Goal: Task Accomplishment & Management: Manage account settings

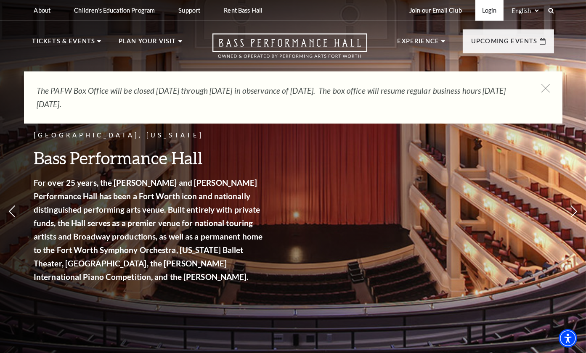
click at [488, 11] on link "Login" at bounding box center [489, 10] width 28 height 21
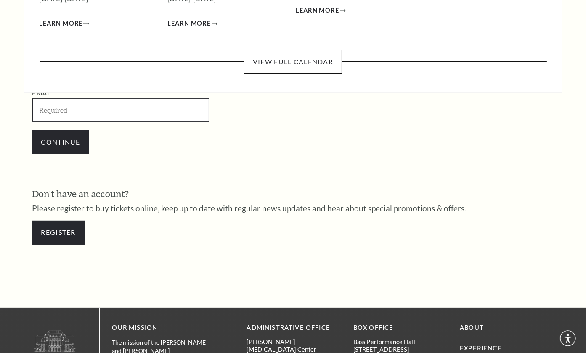
scroll to position [238, 0]
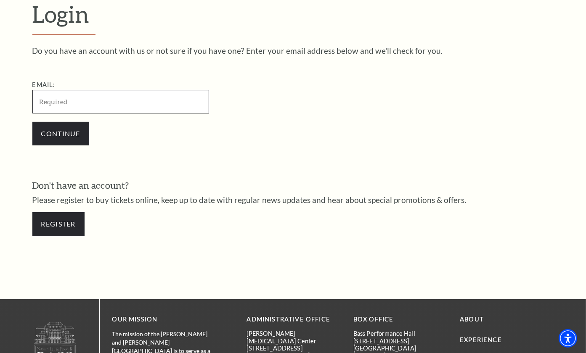
click at [95, 98] on input "Email:" at bounding box center [120, 101] width 177 height 23
paste input "gary.davis2124@outlook.com"
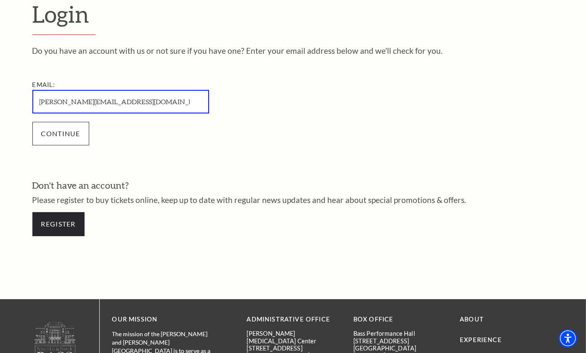
type input "[PERSON_NAME][EMAIL_ADDRESS][DOMAIN_NAME]"
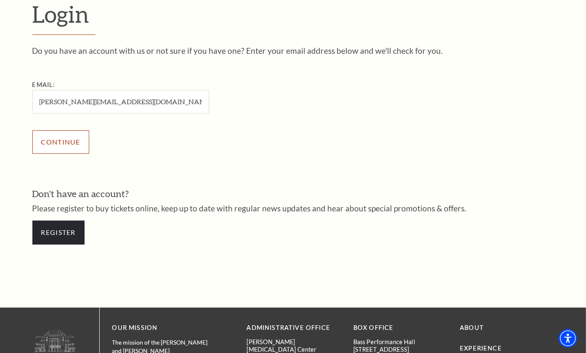
click at [65, 132] on input "Continue" at bounding box center [60, 142] width 57 height 24
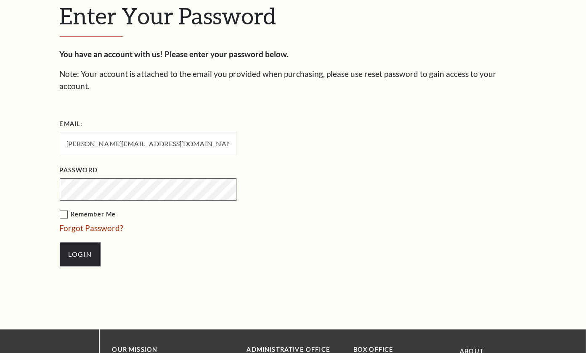
scroll to position [246, 0]
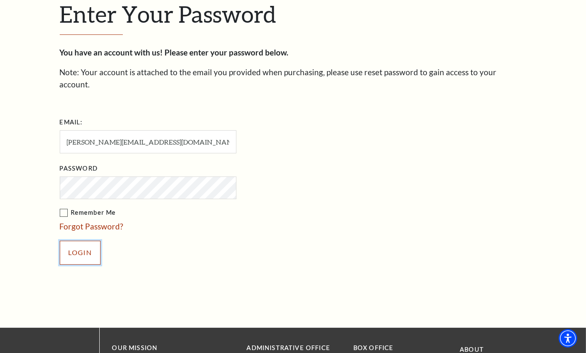
click at [80, 241] on input "Login" at bounding box center [80, 253] width 41 height 24
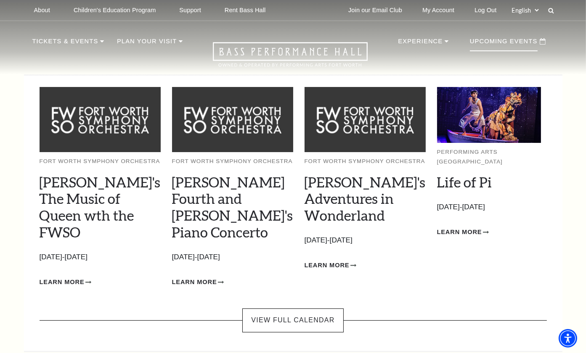
click at [497, 42] on p "Upcoming Events" at bounding box center [504, 43] width 68 height 15
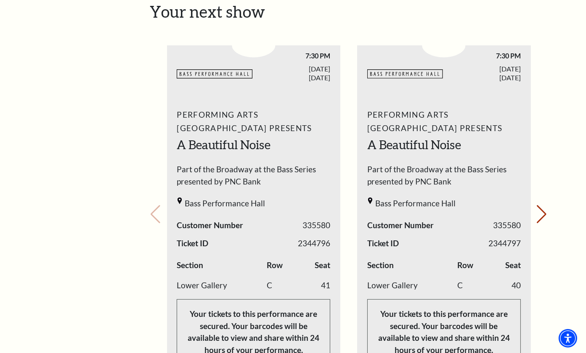
scroll to position [360, 0]
click at [543, 204] on button "Next slide." at bounding box center [541, 213] width 11 height 19
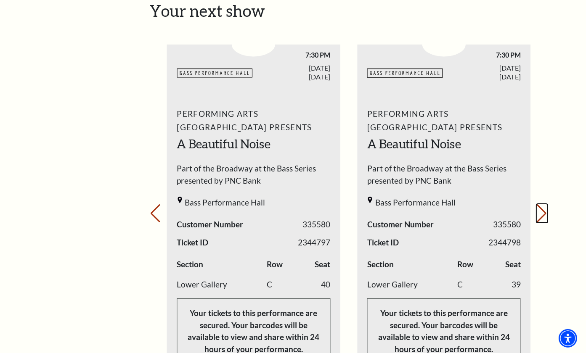
click at [543, 204] on button "Next slide." at bounding box center [541, 213] width 11 height 19
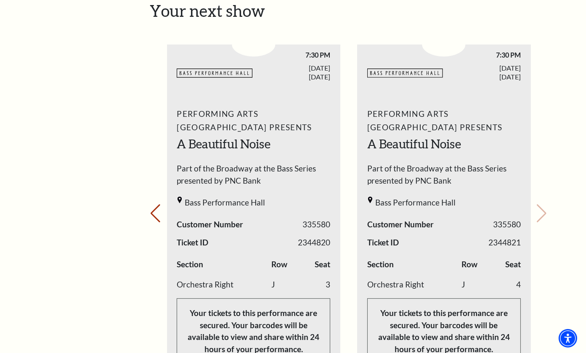
click at [543, 196] on div "Your next show Previous slide. Next slide." at bounding box center [349, 201] width 398 height 401
click at [155, 204] on button "Previous slide." at bounding box center [155, 213] width 11 height 19
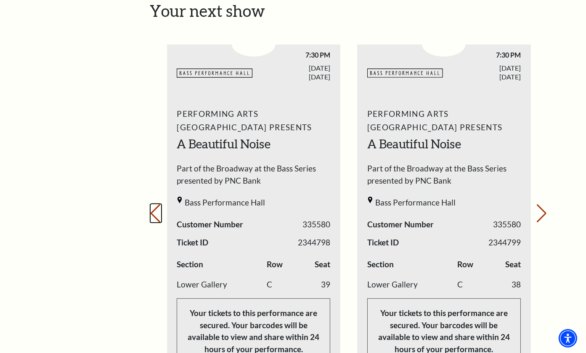
click at [155, 204] on button "Previous slide." at bounding box center [155, 213] width 11 height 19
click at [155, 199] on div "Your next show Previous slide. Next slide." at bounding box center [349, 201] width 398 height 401
click at [546, 204] on button "Next slide." at bounding box center [541, 213] width 11 height 19
click at [544, 204] on button "Next slide." at bounding box center [541, 213] width 11 height 19
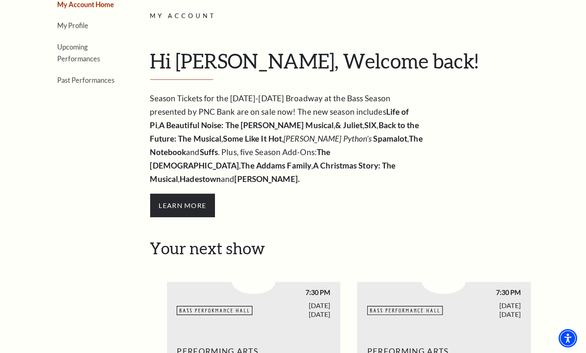
scroll to position [0, 0]
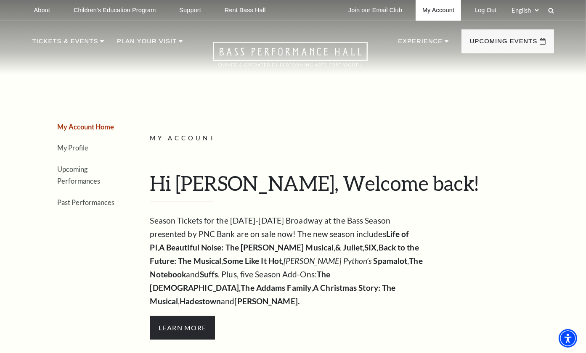
click at [434, 8] on link "My Account" at bounding box center [438, 10] width 45 height 21
click at [78, 148] on link "My Profile" at bounding box center [73, 148] width 31 height 8
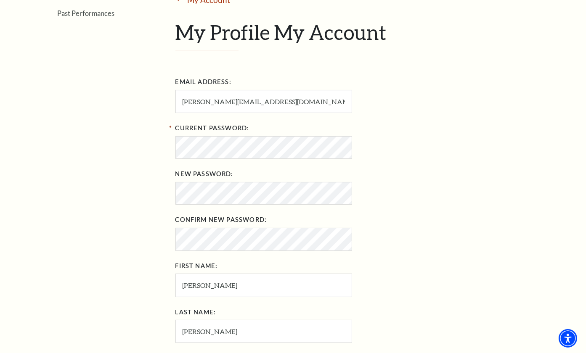
scroll to position [179, 0]
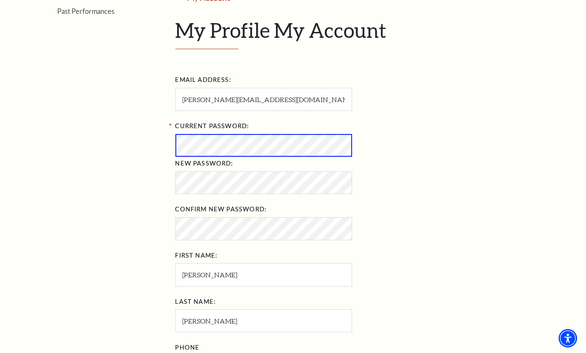
click at [446, 178] on div "New Password:" at bounding box center [311, 175] width 273 height 37
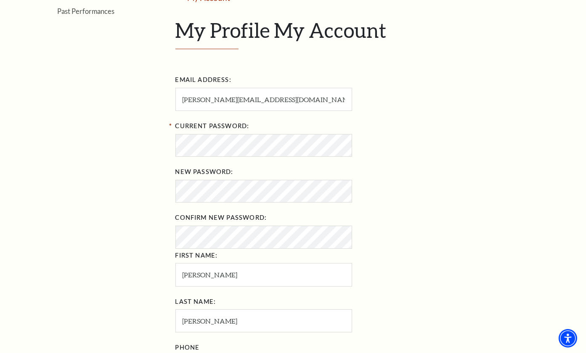
click at [458, 153] on div "Email Address: gary.davis2124@outlook.com Current Password: New Password: Confi…" at bounding box center [361, 226] width 372 height 306
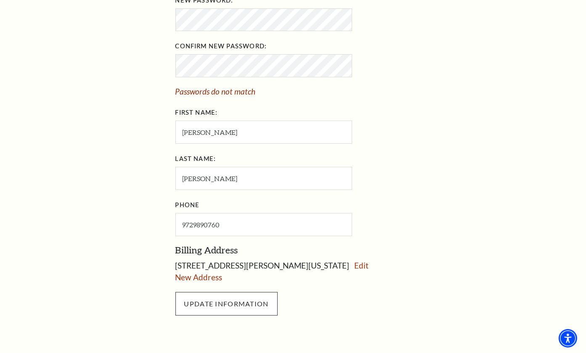
scroll to position [352, 0]
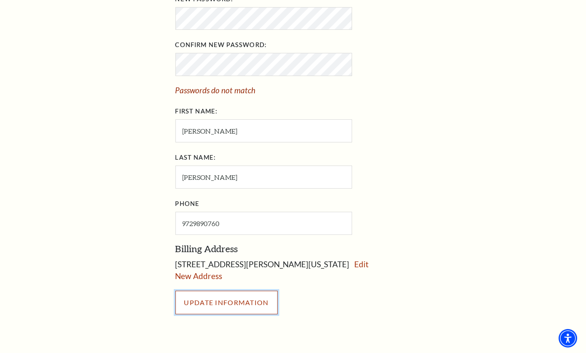
click at [234, 301] on input "UPDATE INFORMATION" at bounding box center [226, 303] width 102 height 24
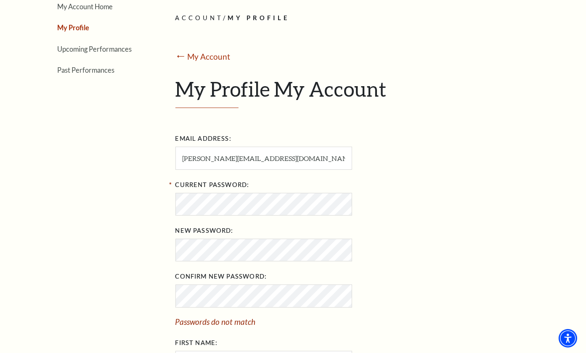
scroll to position [0, 0]
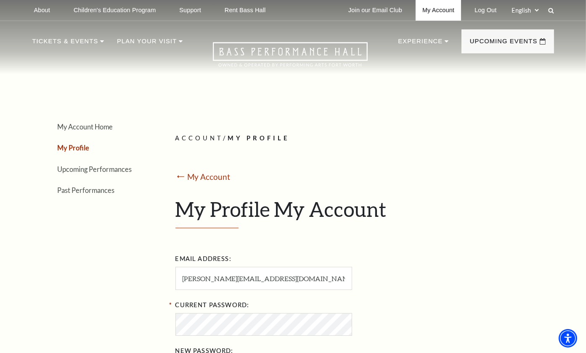
click at [435, 7] on link "My Account" at bounding box center [438, 10] width 45 height 21
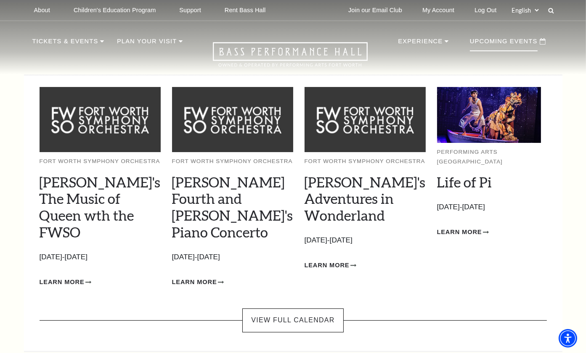
click at [498, 42] on p "Upcoming Events" at bounding box center [504, 43] width 68 height 15
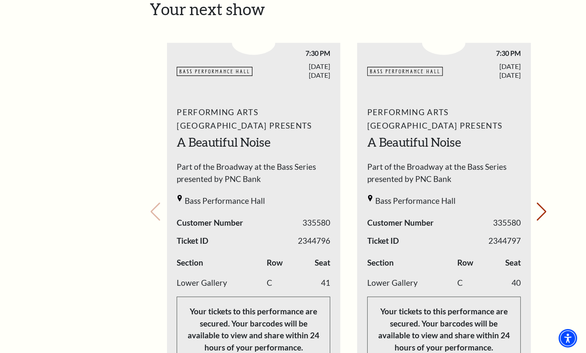
scroll to position [363, 0]
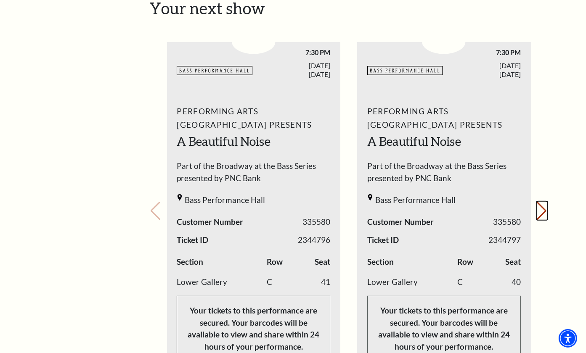
click at [546, 202] on button "Next slide." at bounding box center [541, 211] width 11 height 19
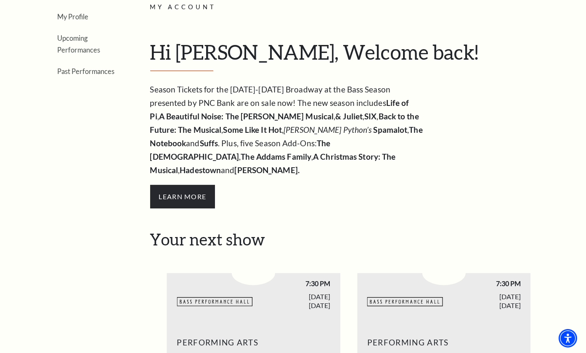
scroll to position [0, 0]
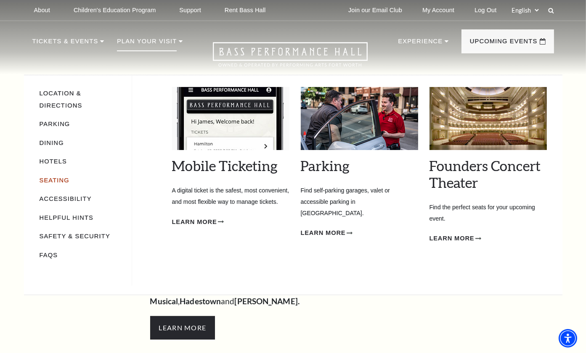
click at [48, 177] on link "Seating" at bounding box center [55, 180] width 30 height 7
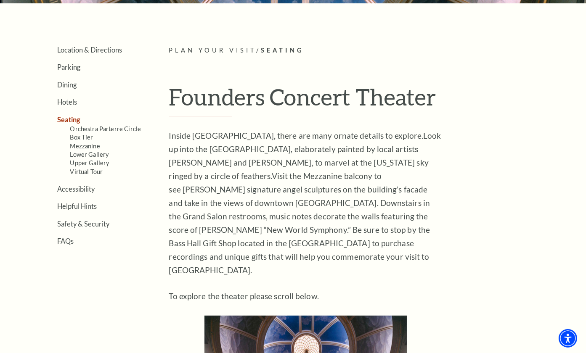
scroll to position [181, 0]
click at [94, 154] on link "Lower Gallery" at bounding box center [89, 154] width 39 height 7
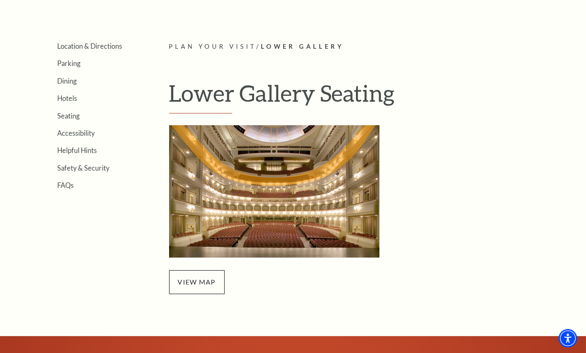
scroll to position [184, 0]
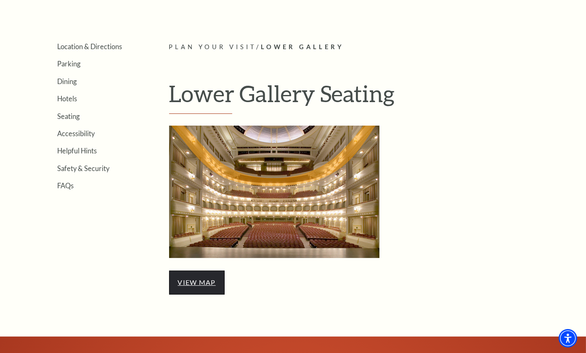
click at [200, 284] on link "view map" at bounding box center [197, 283] width 38 height 8
click at [207, 284] on link "view map" at bounding box center [197, 283] width 38 height 8
click at [65, 116] on link "Seating" at bounding box center [69, 116] width 22 height 8
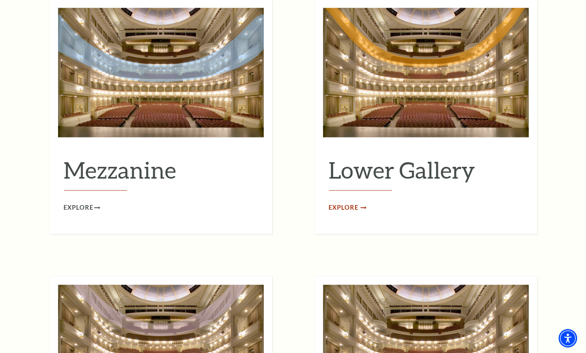
scroll to position [1094, 0]
click at [346, 203] on span "Explore" at bounding box center [343, 208] width 29 height 11
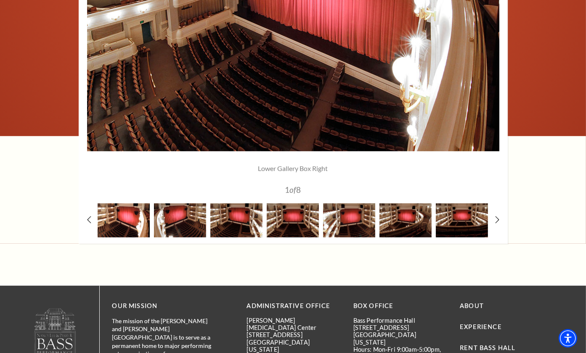
click at [122, 214] on img at bounding box center [124, 221] width 52 height 34
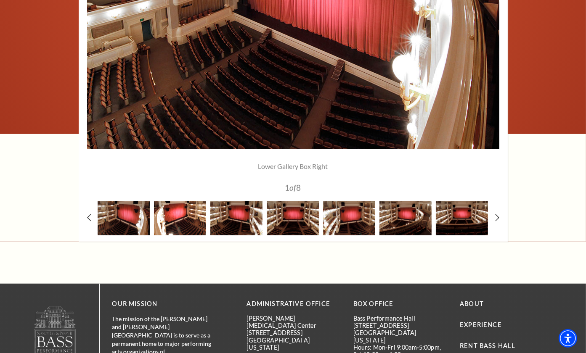
scroll to position [727, 0]
click at [190, 218] on img at bounding box center [180, 219] width 52 height 34
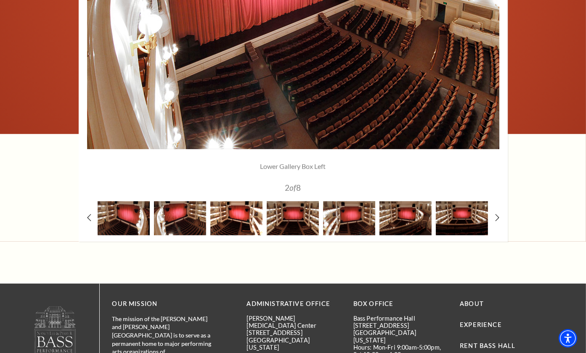
click at [247, 218] on img at bounding box center [236, 219] width 52 height 34
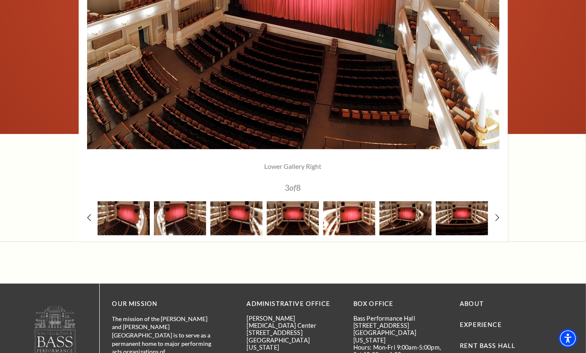
click at [353, 216] on img at bounding box center [349, 219] width 52 height 34
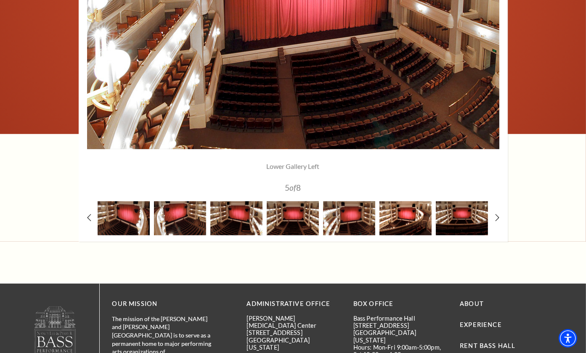
click at [406, 215] on img at bounding box center [406, 219] width 52 height 34
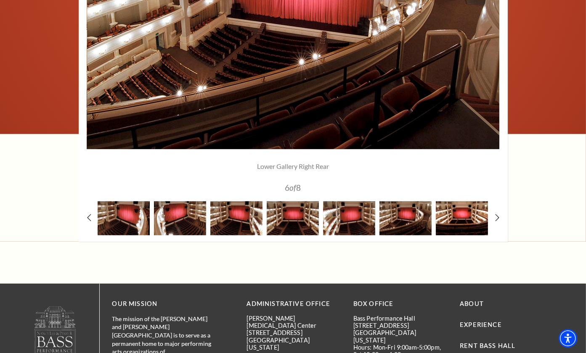
click at [469, 220] on img at bounding box center [462, 219] width 52 height 34
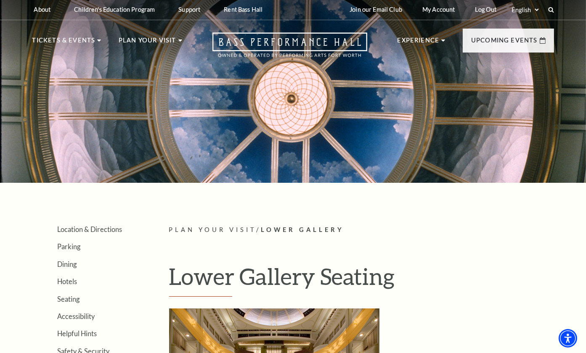
scroll to position [0, 0]
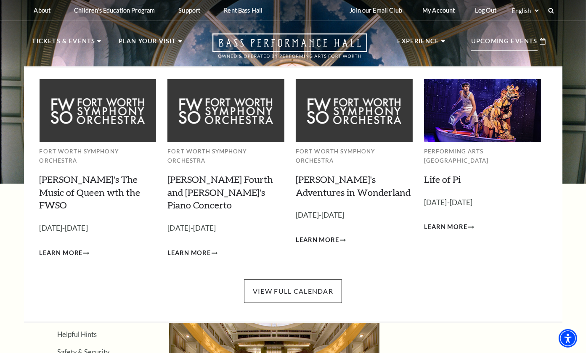
click at [488, 42] on p "Upcoming Events" at bounding box center [504, 43] width 66 height 15
click at [488, 41] on p "Upcoming Events" at bounding box center [504, 43] width 66 height 15
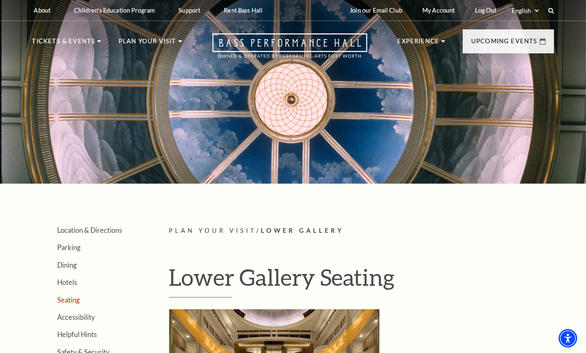
click at [65, 299] on link "Seating" at bounding box center [69, 300] width 22 height 8
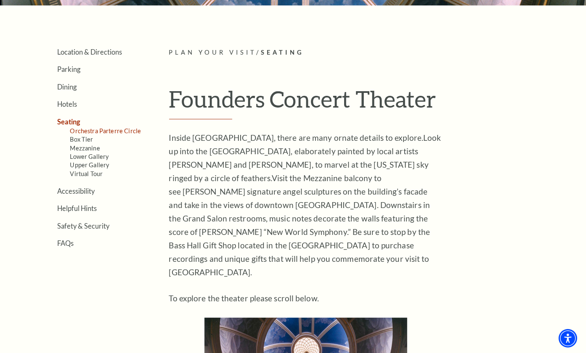
scroll to position [179, 0]
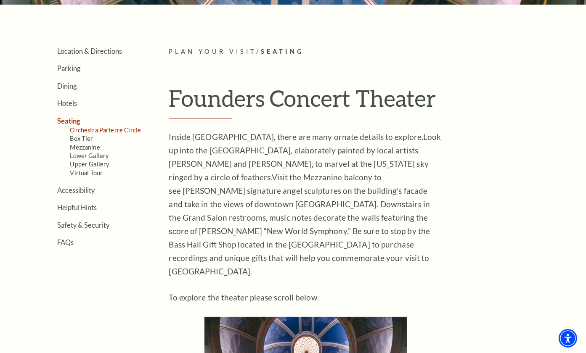
click at [111, 128] on link "Orchestra Parterre Circle" at bounding box center [105, 130] width 71 height 7
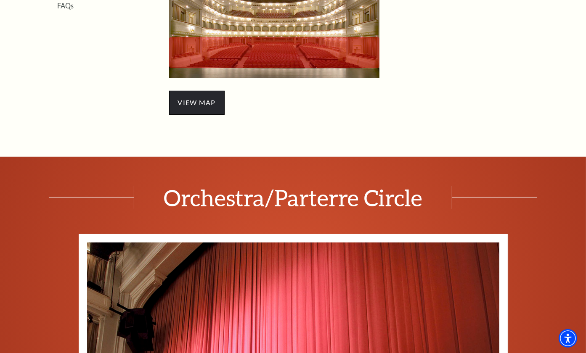
scroll to position [364, 0]
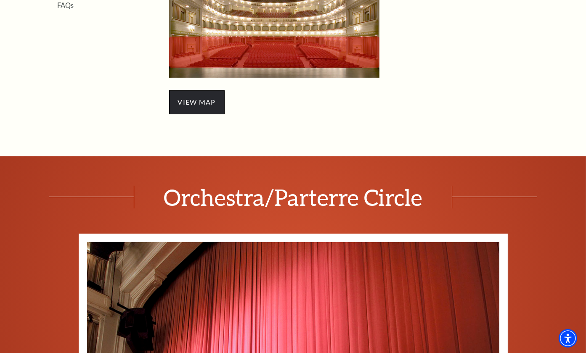
click at [199, 96] on span "view map" at bounding box center [197, 102] width 56 height 24
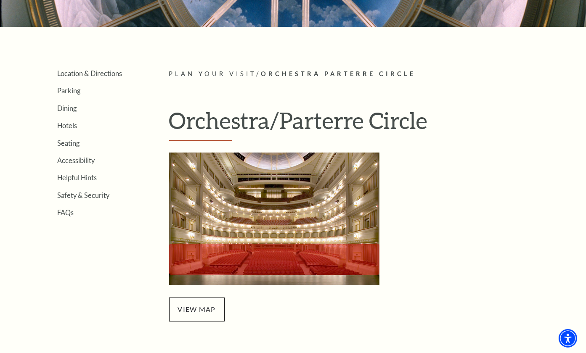
scroll to position [0, 0]
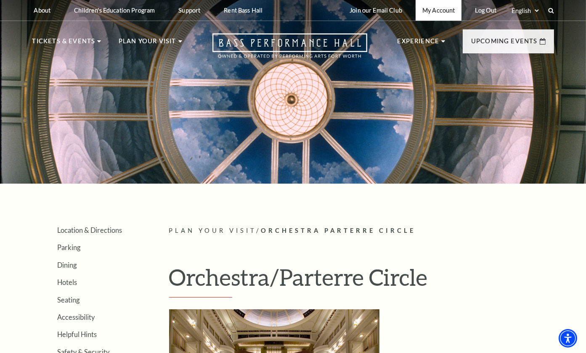
click at [438, 14] on link "My Account" at bounding box center [439, 10] width 46 height 21
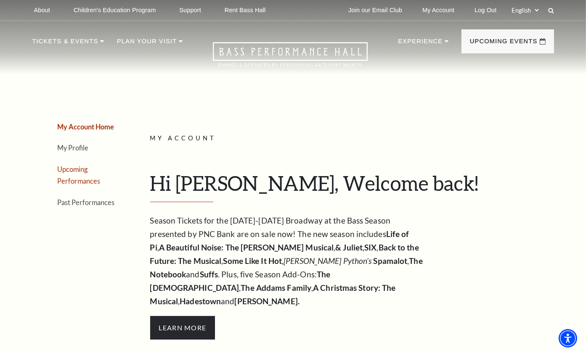
click at [72, 170] on link "Upcoming Performances" at bounding box center [79, 175] width 43 height 20
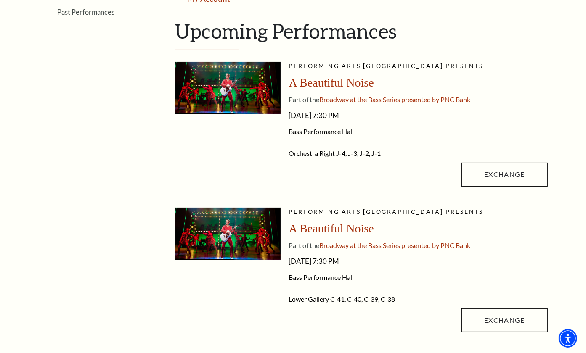
scroll to position [179, 0]
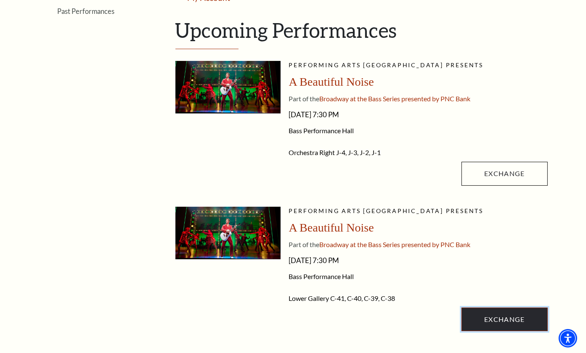
click at [500, 317] on link "Exchange" at bounding box center [505, 320] width 86 height 24
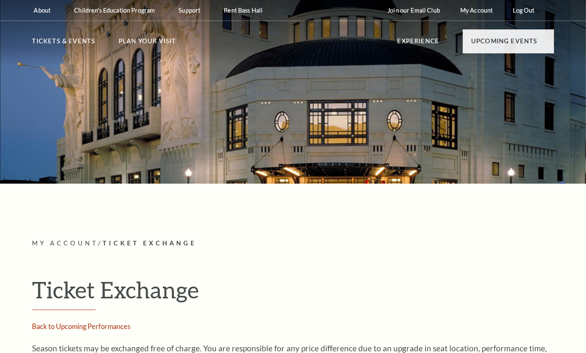
radio input "true"
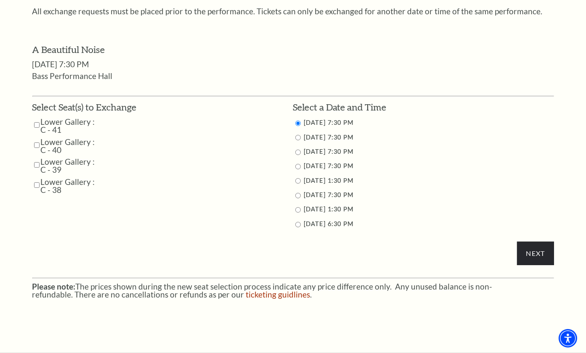
scroll to position [363, 0]
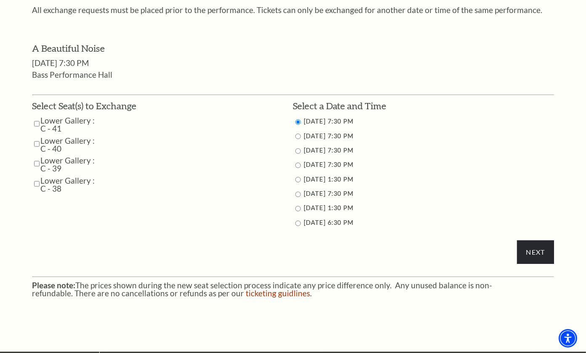
click at [39, 122] on input "Lower Gallery : C - 41" at bounding box center [36, 124] width 5 height 15
click at [35, 122] on input "Lower Gallery : C - 41" at bounding box center [36, 124] width 5 height 15
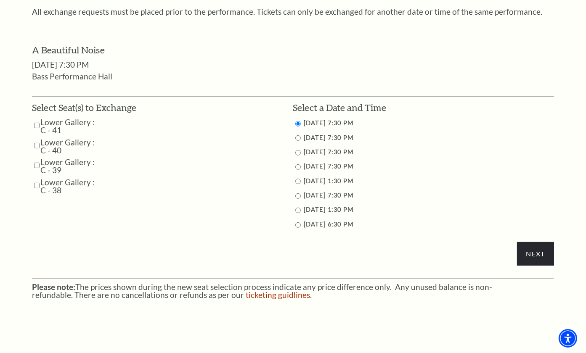
scroll to position [361, 0]
click at [35, 124] on input "Lower Gallery : C - 41" at bounding box center [36, 125] width 5 height 15
checkbox input "true"
click at [36, 145] on input "Lower Gallery : C - 40" at bounding box center [36, 145] width 5 height 15
checkbox input "true"
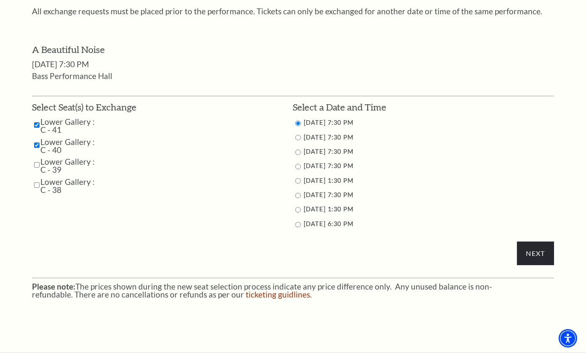
click at [36, 162] on input "Lower Gallery : C - 39" at bounding box center [36, 165] width 5 height 15
checkbox input "true"
click at [35, 185] on input "Lower Gallery : C - 38" at bounding box center [36, 185] width 5 height 15
checkbox input "true"
click at [297, 194] on input "11/1/2025 7:30 PM" at bounding box center [297, 195] width 5 height 5
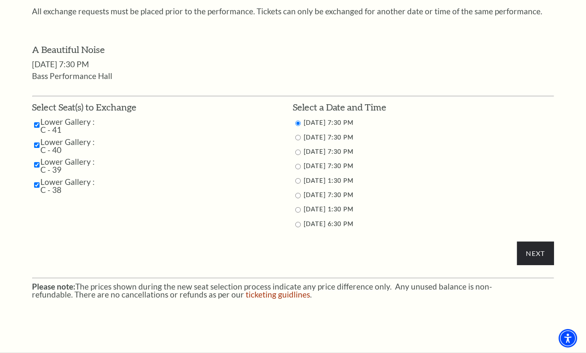
radio input "true"
click at [533, 251] on input "Next" at bounding box center [535, 254] width 37 height 24
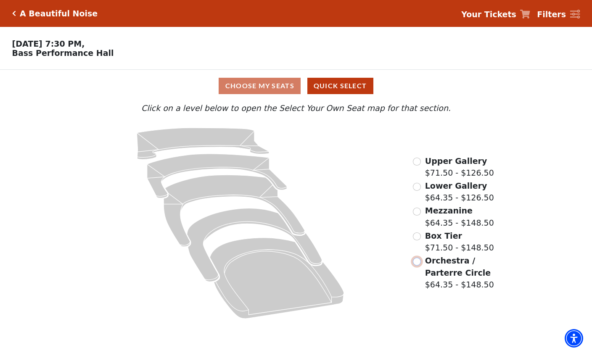
click at [419, 265] on input "Orchestra / Parterre Circle$64.35 - $148.50\a" at bounding box center [417, 262] width 8 height 8
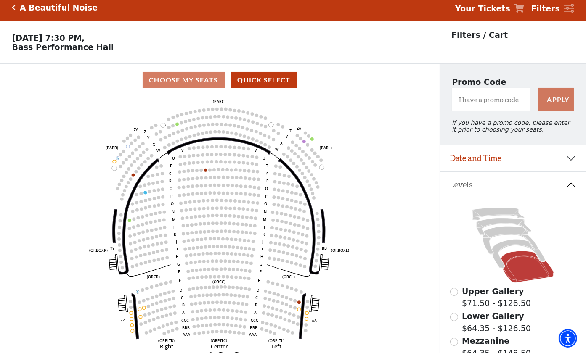
scroll to position [6, 0]
click at [454, 321] on input "Lower Gallery$64.35 - $126.50\a" at bounding box center [454, 317] width 8 height 8
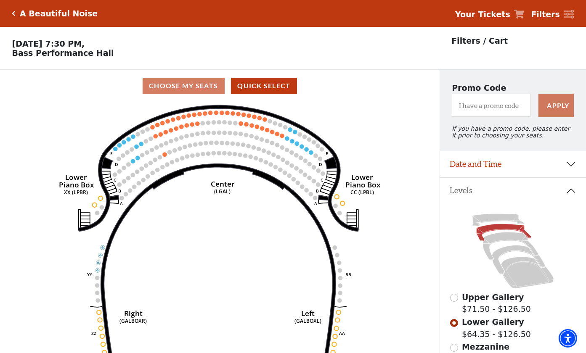
scroll to position [0, 0]
click at [12, 11] on icon "Click here to go back to filters" at bounding box center [14, 14] width 4 height 6
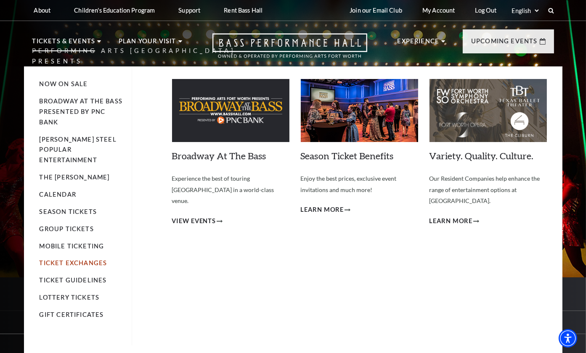
click at [86, 260] on link "Ticket Exchanges" at bounding box center [74, 263] width 68 height 7
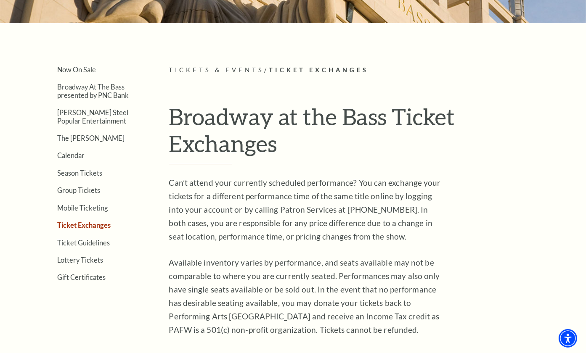
click at [78, 222] on link "Ticket Exchanges" at bounding box center [84, 225] width 53 height 8
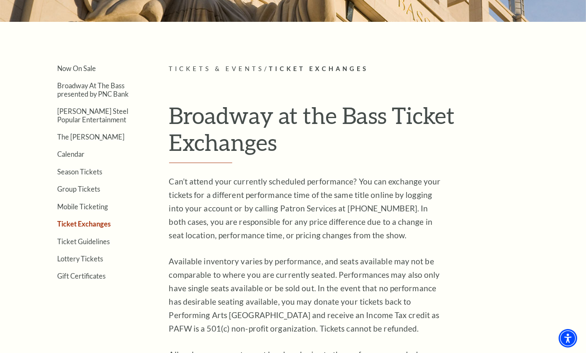
scroll to position [162, 0]
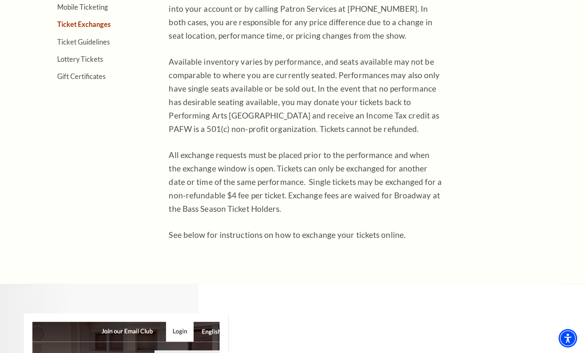
scroll to position [363, 0]
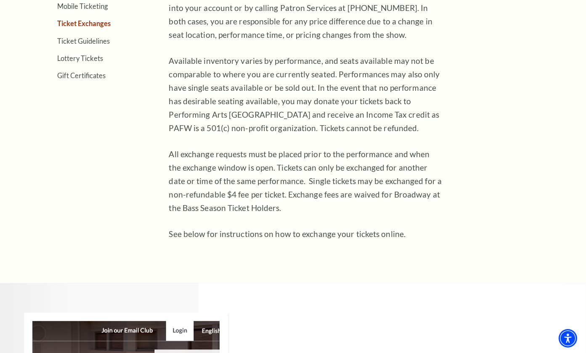
click at [80, 20] on link "Ticket Exchanges" at bounding box center [84, 23] width 53 height 8
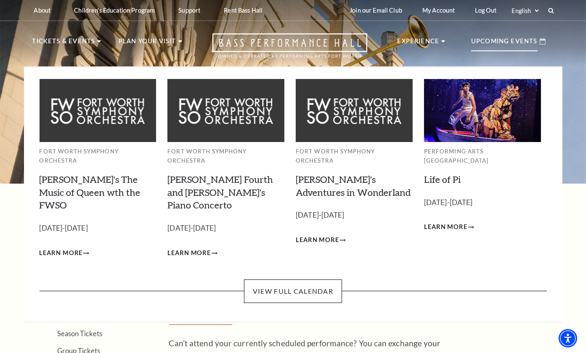
click at [497, 38] on p "Upcoming Events" at bounding box center [504, 43] width 66 height 15
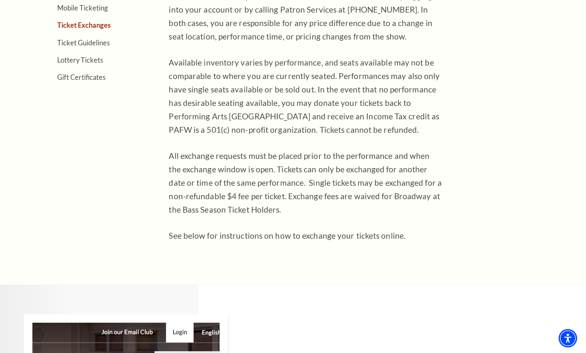
scroll to position [361, 0]
click at [89, 23] on link "Ticket Exchanges" at bounding box center [84, 25] width 53 height 8
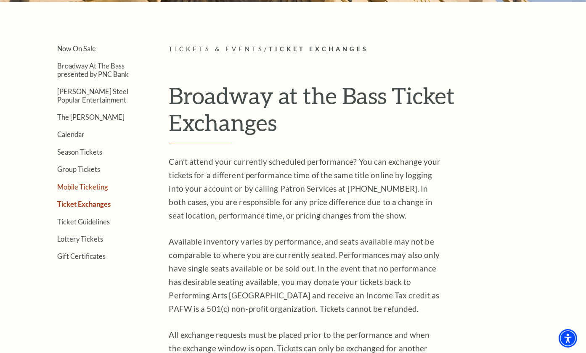
scroll to position [182, 0]
click at [70, 183] on link "Mobile Ticketing" at bounding box center [83, 187] width 50 height 8
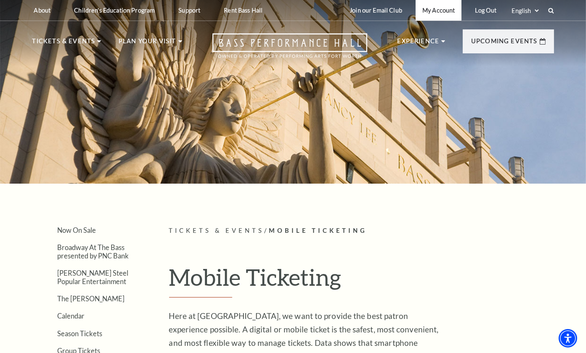
click at [433, 11] on link "My Account" at bounding box center [439, 10] width 46 height 21
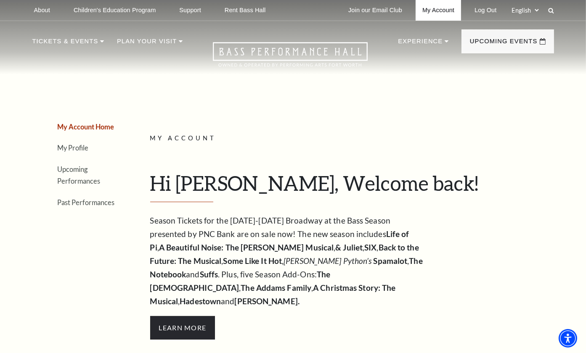
click at [445, 11] on link "My Account" at bounding box center [438, 10] width 45 height 21
click at [488, 10] on link "Log Out" at bounding box center [485, 10] width 35 height 21
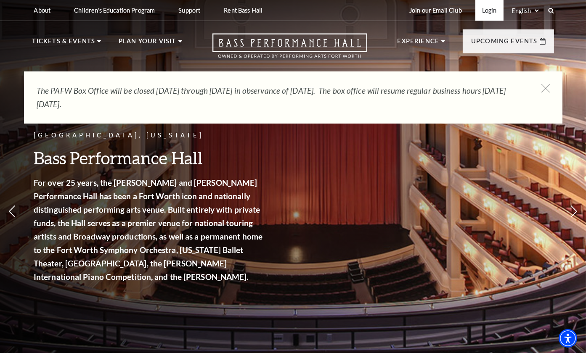
click at [491, 12] on link "Login" at bounding box center [489, 10] width 28 height 21
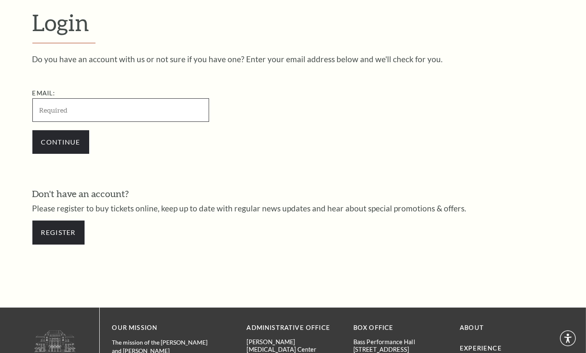
scroll to position [238, 0]
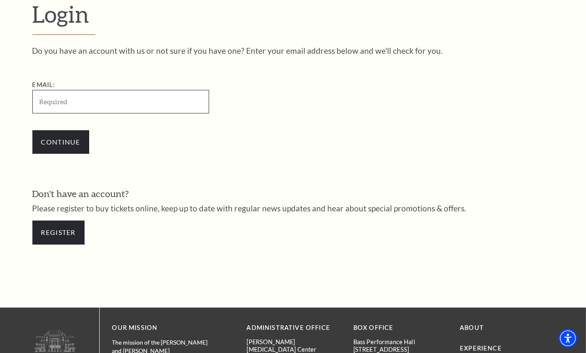
click at [138, 102] on input "Email:" at bounding box center [120, 101] width 177 height 23
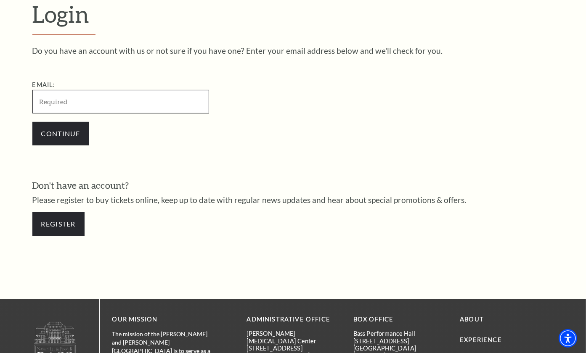
type input "[PERSON_NAME][EMAIL_ADDRESS][DOMAIN_NAME]"
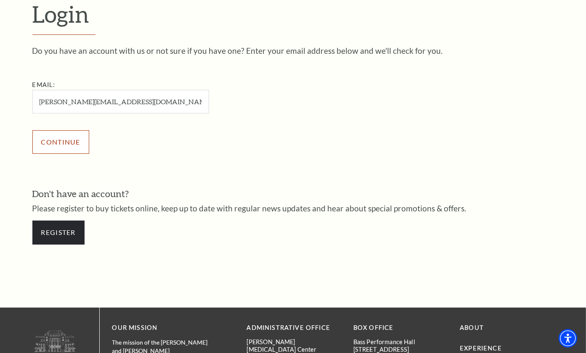
click at [65, 130] on input "Continue" at bounding box center [60, 142] width 57 height 24
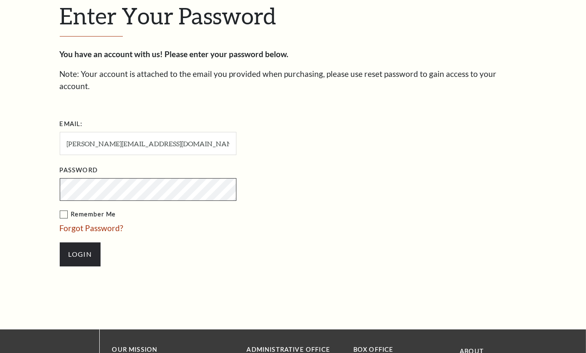
scroll to position [246, 0]
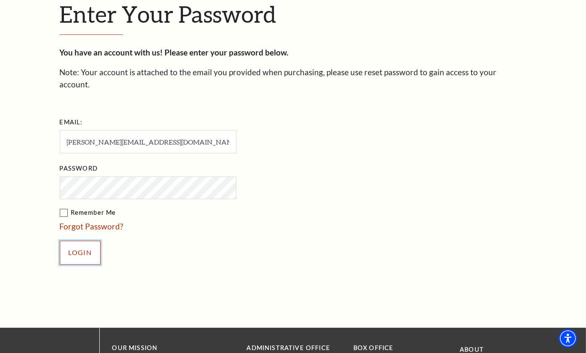
click at [85, 241] on input "Login" at bounding box center [80, 253] width 41 height 24
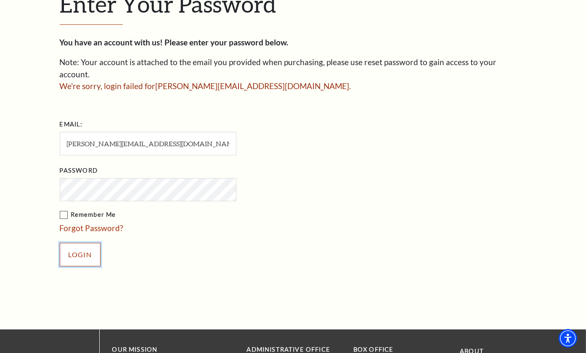
click at [75, 243] on input "Login" at bounding box center [80, 255] width 41 height 24
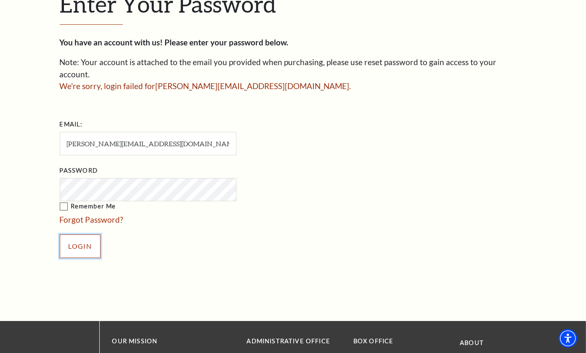
click at [77, 235] on input "Login" at bounding box center [80, 247] width 41 height 24
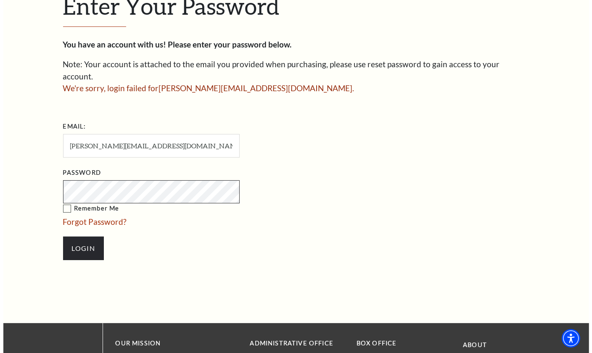
scroll to position [255, 0]
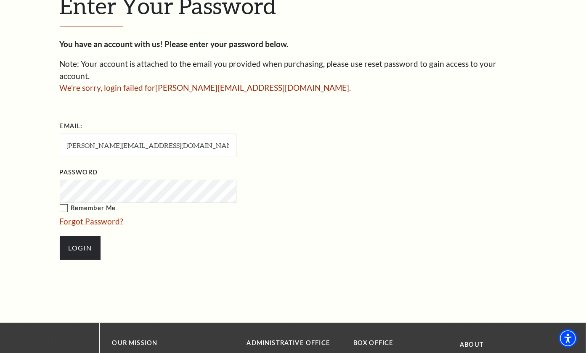
click at [85, 208] on ul "Email: gary.davis2124@outlook.com Password Remember Me Forgot Password? Login" at bounding box center [196, 193] width 273 height 149
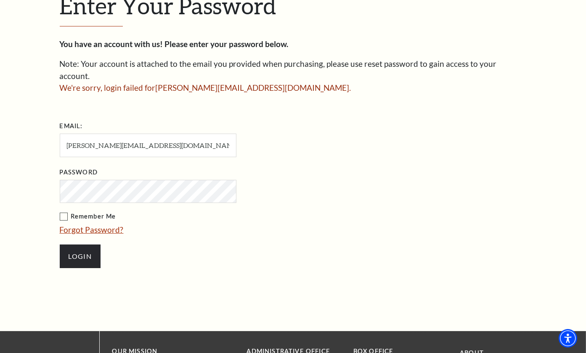
click at [85, 225] on link "Forgot Password?" at bounding box center [92, 230] width 64 height 10
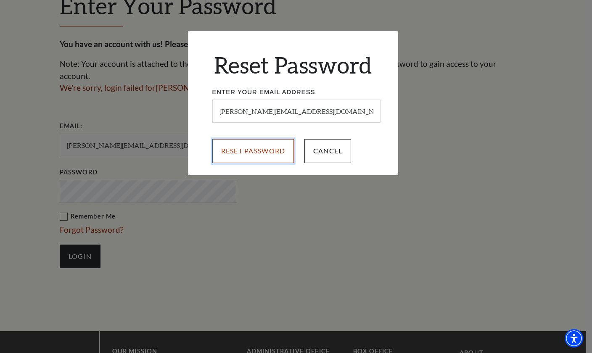
click at [280, 153] on input "Reset Password" at bounding box center [253, 151] width 82 height 24
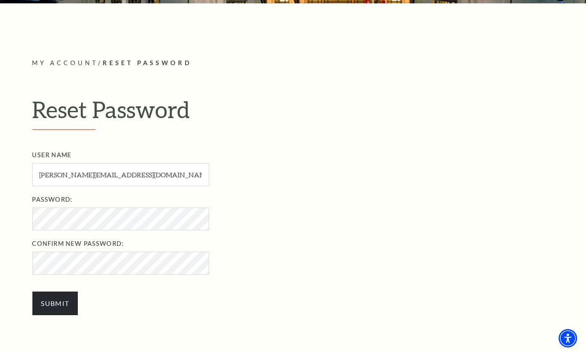
scroll to position [181, 0]
click at [49, 302] on input "Submit" at bounding box center [55, 304] width 46 height 24
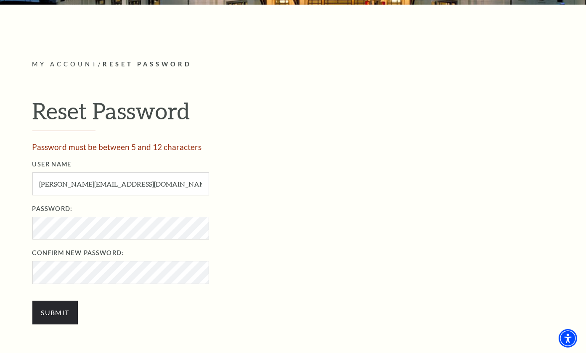
scroll to position [181, 0]
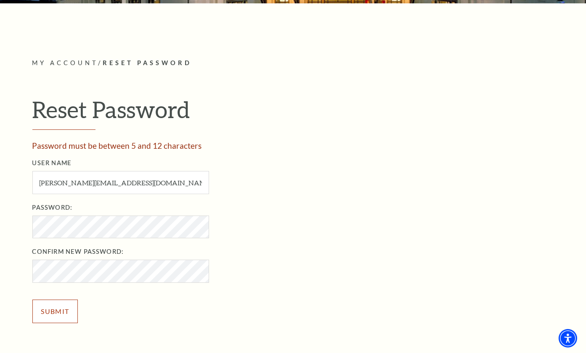
click at [54, 309] on input "Submit" at bounding box center [55, 312] width 46 height 24
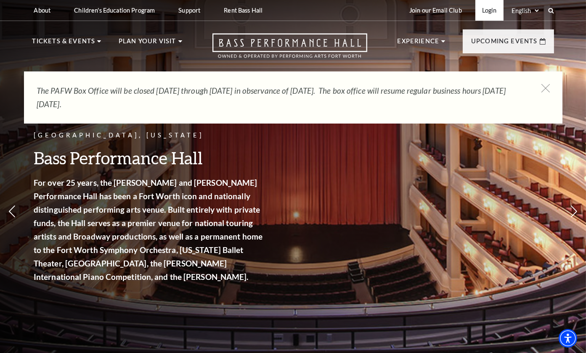
click at [484, 11] on link "Login" at bounding box center [489, 10] width 28 height 21
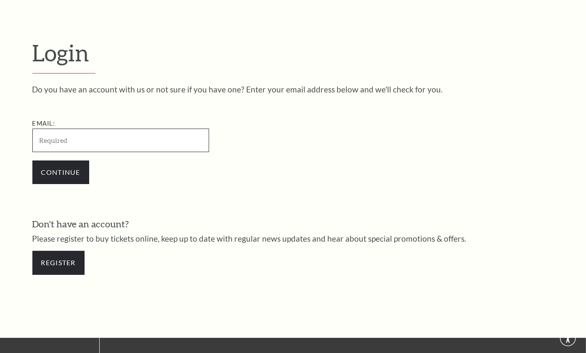
scroll to position [238, 0]
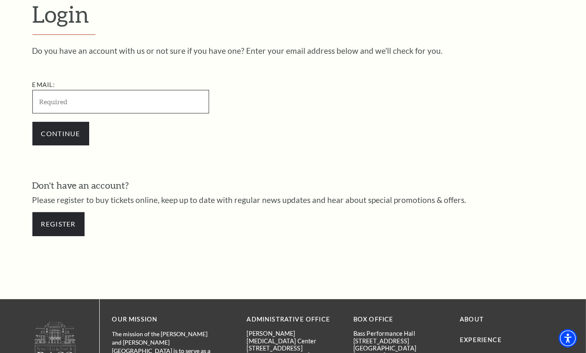
click at [72, 102] on input "Email:" at bounding box center [120, 101] width 177 height 23
type input "[PERSON_NAME][EMAIL_ADDRESS][DOMAIN_NAME]"
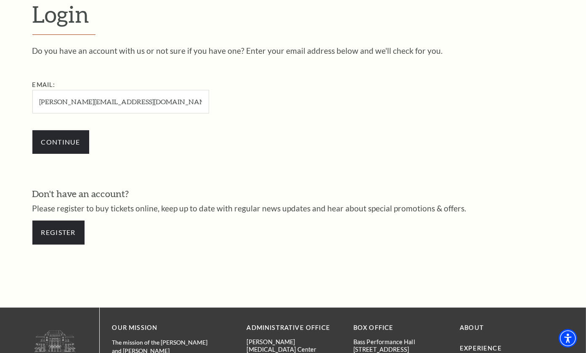
click at [334, 134] on div "Do you have an account with us or not sure if you have one? Enter your email ad…" at bounding box center [293, 105] width 522 height 116
click at [75, 141] on input "Continue" at bounding box center [60, 142] width 57 height 24
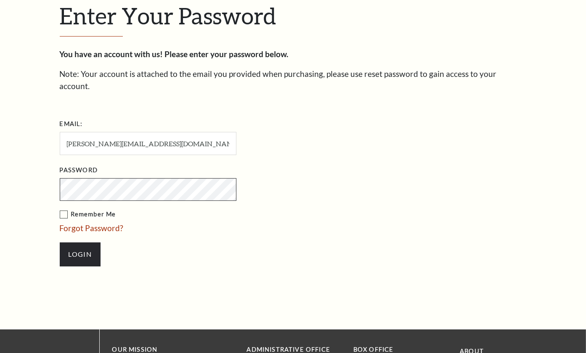
scroll to position [246, 0]
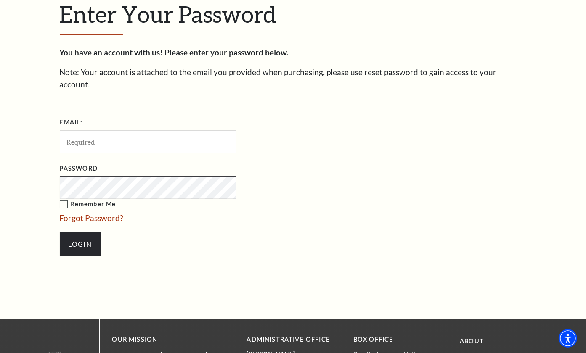
type input "[PERSON_NAME][EMAIL_ADDRESS][DOMAIN_NAME]"
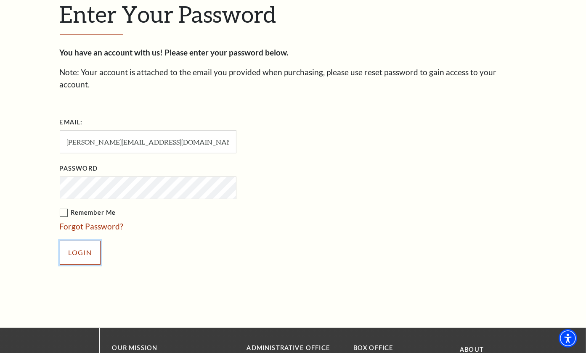
click at [88, 241] on input "Login" at bounding box center [80, 253] width 41 height 24
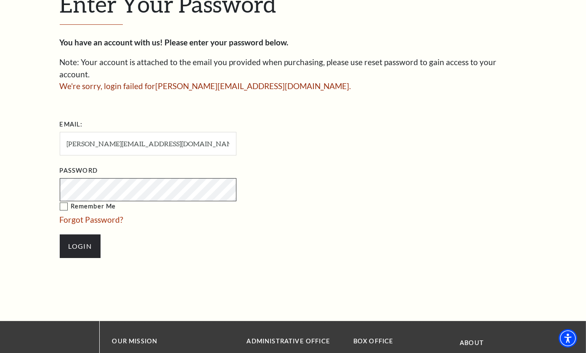
click at [12, 180] on div "Enter Your Password You have an account with us! Please enter your password bel…" at bounding box center [293, 129] width 586 height 386
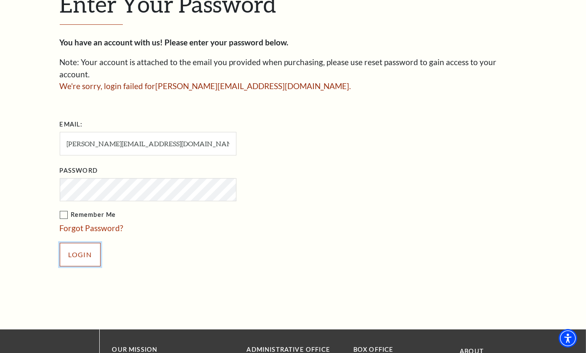
click at [78, 243] on input "Login" at bounding box center [80, 255] width 41 height 24
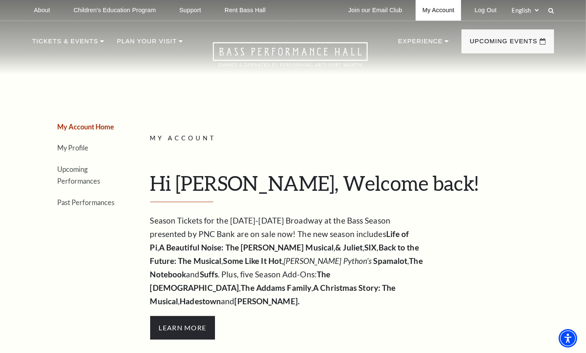
click at [444, 10] on link "My Account" at bounding box center [438, 10] width 45 height 21
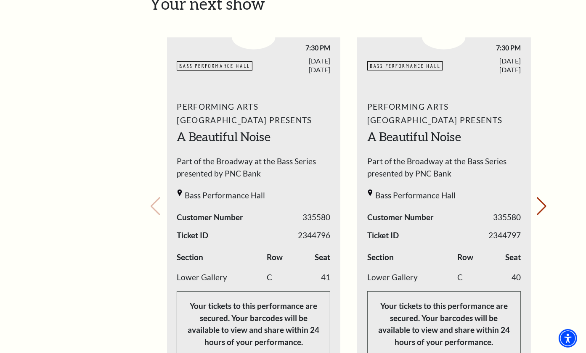
scroll to position [366, 0]
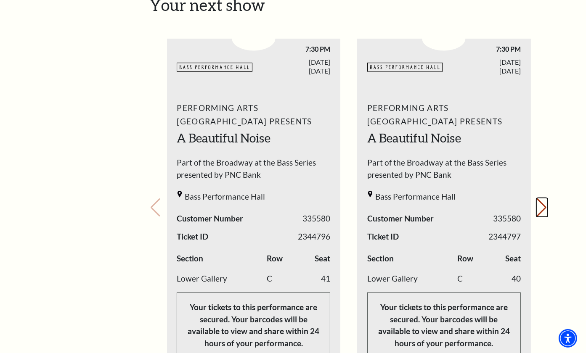
click at [542, 199] on button "Next slide." at bounding box center [541, 208] width 11 height 19
click at [541, 199] on button "Next slide." at bounding box center [541, 208] width 11 height 19
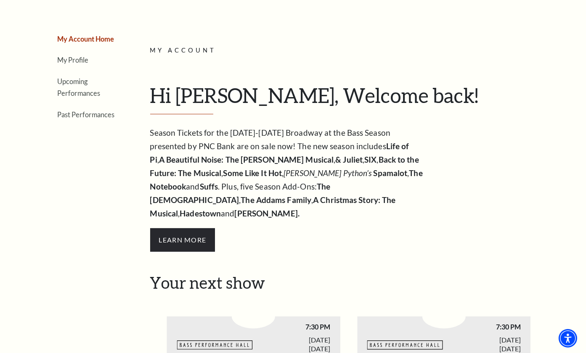
scroll to position [0, 0]
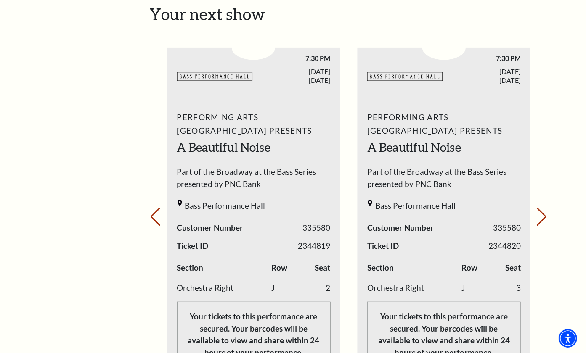
click at [289, 200] on div "Bass Performance Hall" at bounding box center [254, 208] width 154 height 16
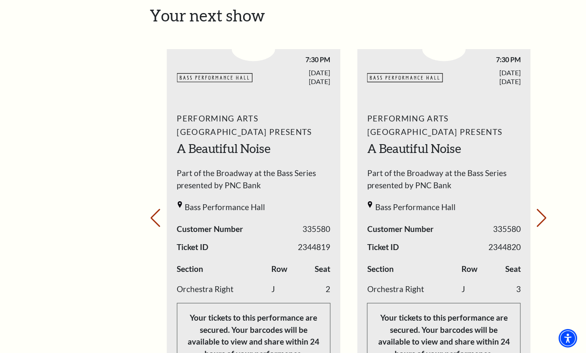
click at [216, 70] on icon "6 / 8" at bounding box center [215, 78] width 77 height 16
click at [154, 209] on button "Previous slide." at bounding box center [155, 218] width 11 height 19
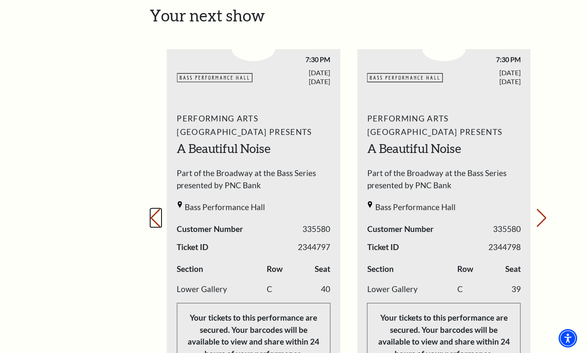
click at [154, 209] on button "Previous slide." at bounding box center [155, 218] width 11 height 19
click at [154, 200] on div "Your next show Previous slide. Next slide." at bounding box center [349, 206] width 398 height 401
click at [285, 183] on div "Performing Arts Fort Worth Presents A Beautiful Noise Part of the Broadway at t…" at bounding box center [254, 240] width 174 height 269
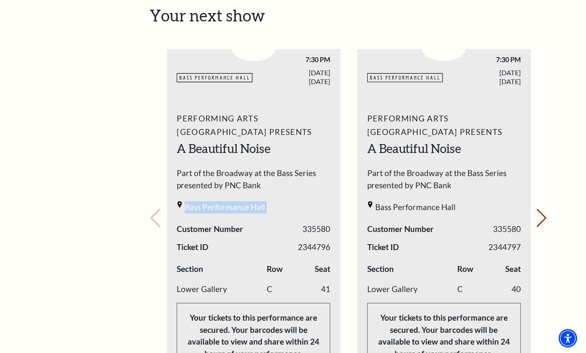
click at [393, 202] on span "Bass Performance Hall" at bounding box center [415, 208] width 80 height 12
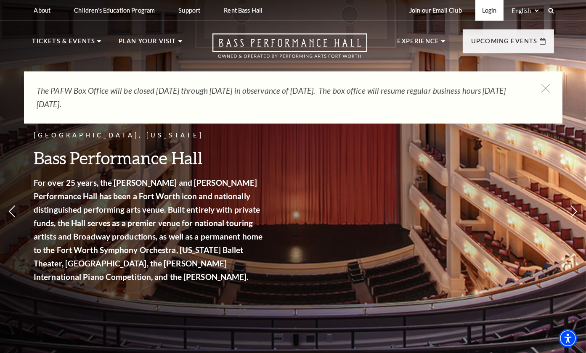
click at [487, 11] on link "Login" at bounding box center [489, 10] width 28 height 21
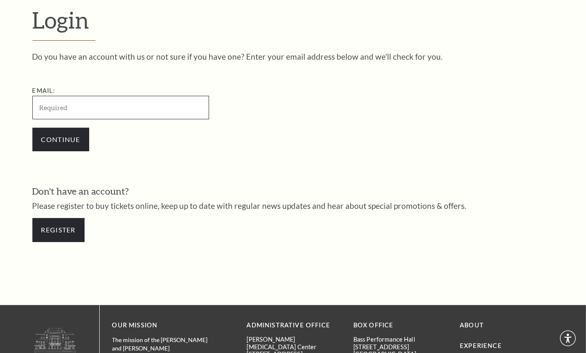
scroll to position [238, 0]
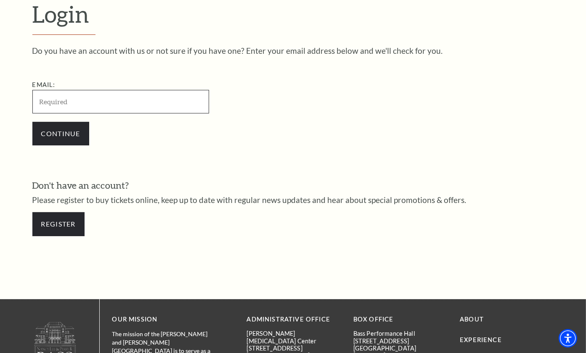
click at [101, 99] on input "Email:" at bounding box center [120, 101] width 177 height 23
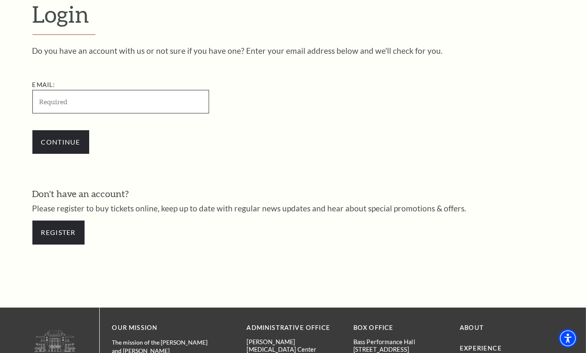
click at [111, 104] on input "Email:" at bounding box center [120, 101] width 177 height 23
type input "[PERSON_NAME][EMAIL_ADDRESS][DOMAIN_NAME]"
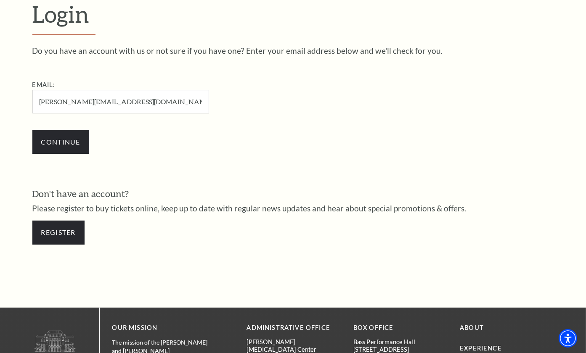
click at [270, 109] on div "Email: gary.davis2124@outlook.com" at bounding box center [162, 97] width 261 height 34
click at [69, 145] on input "Continue" at bounding box center [60, 142] width 57 height 24
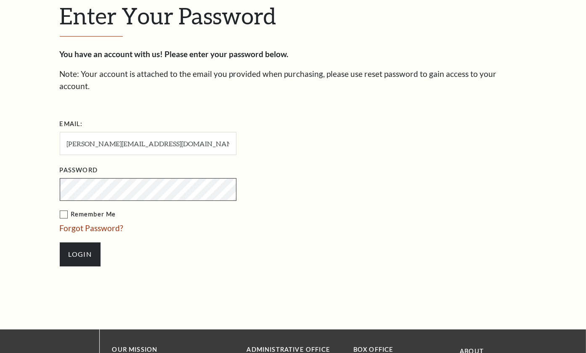
scroll to position [246, 0]
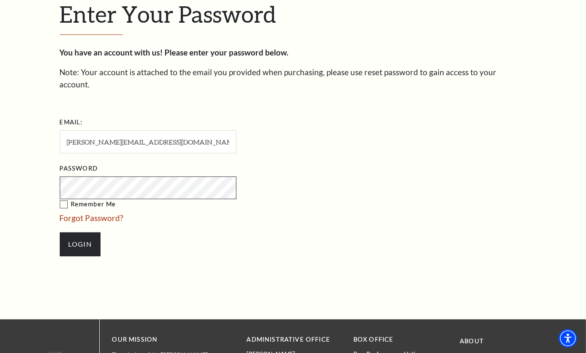
click at [98, 173] on protonpass-control-f6bd at bounding box center [98, 168] width 0 height 10
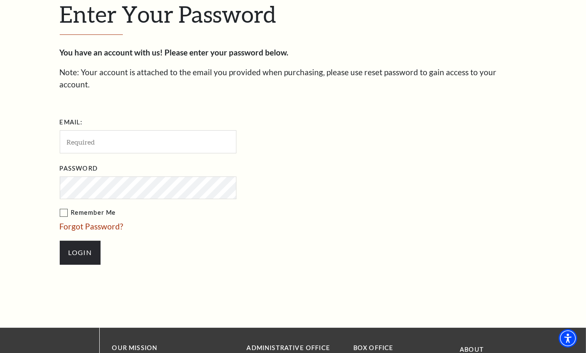
type input "[PERSON_NAME][EMAIL_ADDRESS][DOMAIN_NAME]"
click at [175, 233] on li "Login" at bounding box center [190, 253] width 261 height 40
click at [80, 242] on input "Login" at bounding box center [80, 253] width 41 height 24
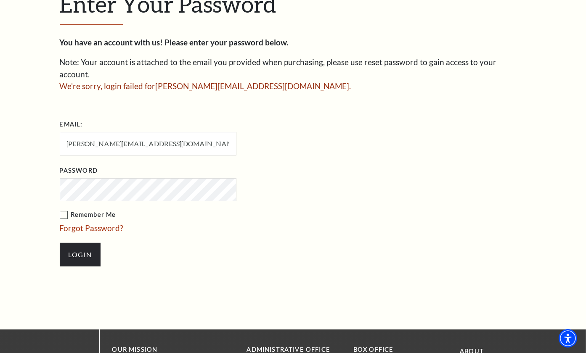
click at [106, 193] on ul "Email: [PERSON_NAME][EMAIL_ADDRESS][DOMAIN_NAME] Password Remember Me Forgot Pa…" at bounding box center [196, 197] width 273 height 158
click at [80, 243] on input "Login" at bounding box center [80, 255] width 41 height 24
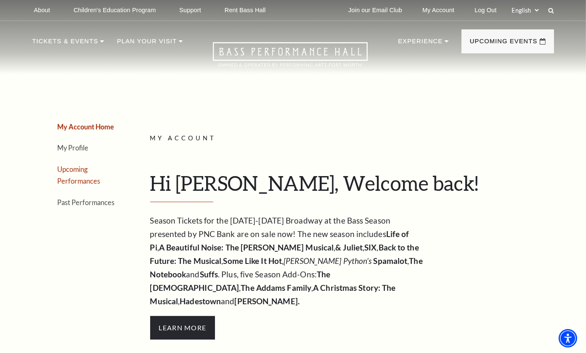
click at [66, 167] on link "Upcoming Performances" at bounding box center [79, 175] width 43 height 20
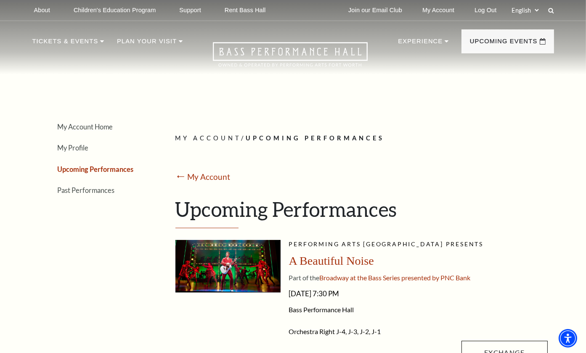
click at [87, 170] on link "Upcoming Performances" at bounding box center [96, 169] width 76 height 8
click at [204, 177] on link "My Account" at bounding box center [208, 177] width 43 height 10
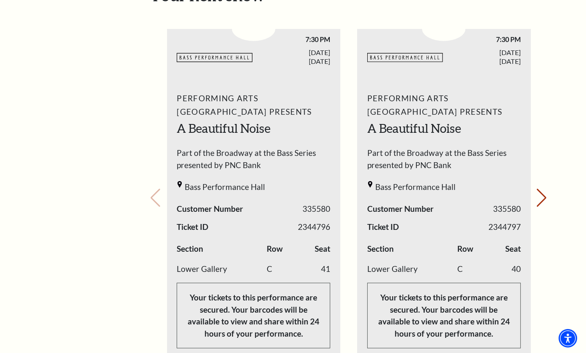
scroll to position [378, 0]
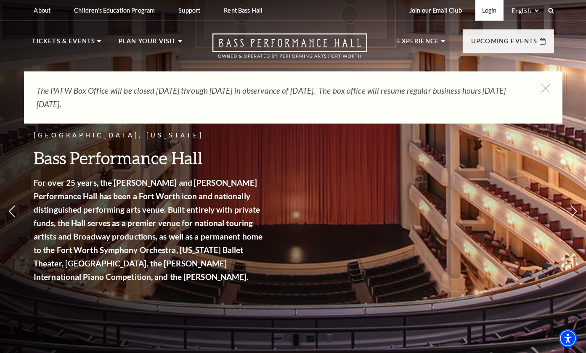
click at [490, 11] on link "Login" at bounding box center [489, 10] width 28 height 21
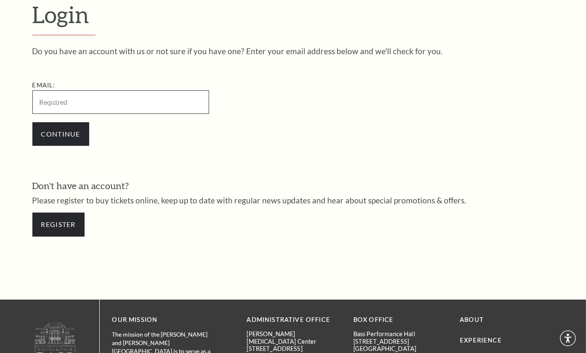
scroll to position [238, 0]
click at [56, 89] on protonpass-control-1544 at bounding box center [56, 84] width 0 height 10
type input "[PERSON_NAME][EMAIL_ADDRESS][DOMAIN_NAME]"
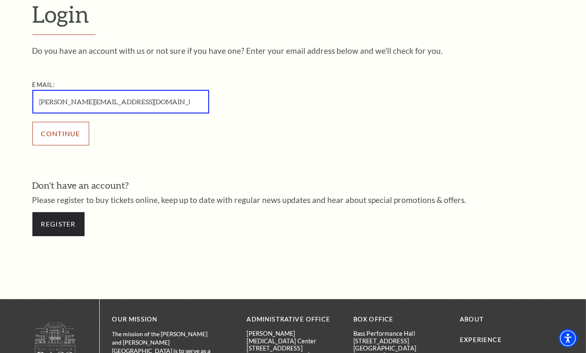
click at [68, 128] on div "Continue" at bounding box center [162, 134] width 261 height 40
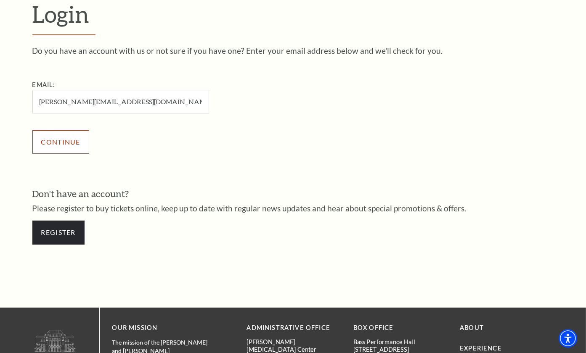
click at [65, 139] on input "Continue" at bounding box center [60, 142] width 57 height 24
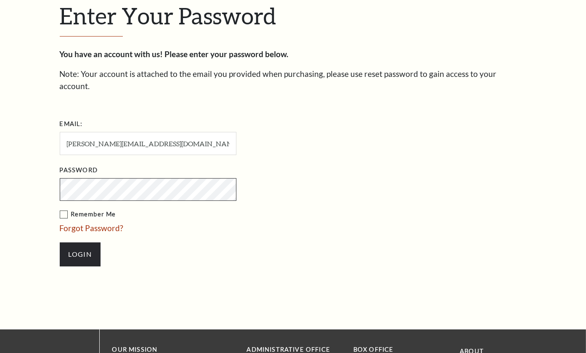
scroll to position [246, 0]
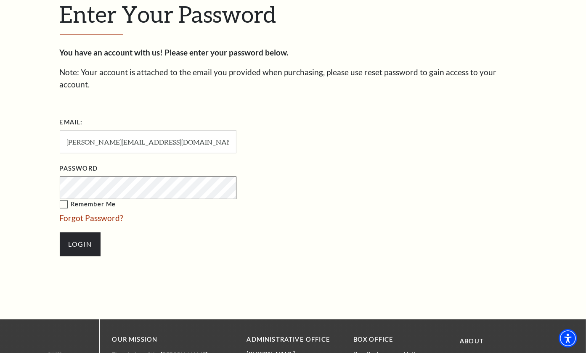
click at [98, 173] on protonpass-control-cb84 at bounding box center [98, 168] width 0 height 10
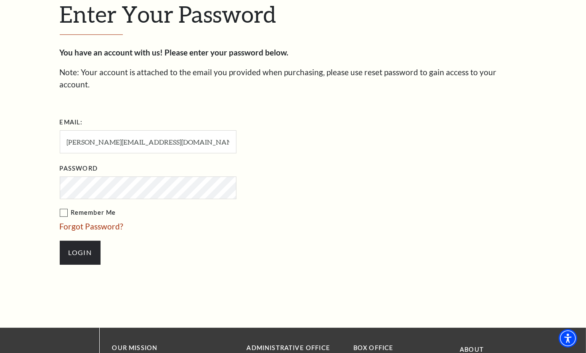
click at [85, 208] on label "Remember Me" at bounding box center [190, 213] width 261 height 11
click at [0, 0] on input "Remember Me" at bounding box center [0, 0] width 0 height 0
click at [82, 241] on input "Login" at bounding box center [80, 253] width 41 height 24
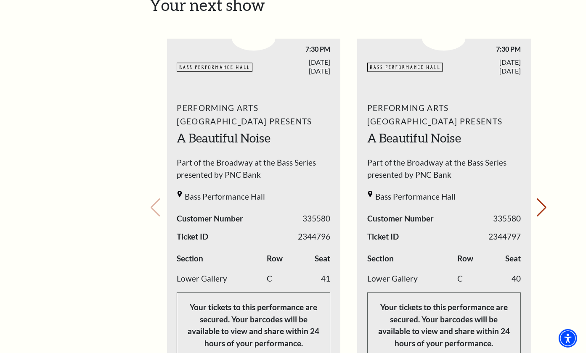
scroll to position [366, 0]
click at [541, 199] on button "Next slide." at bounding box center [541, 208] width 11 height 19
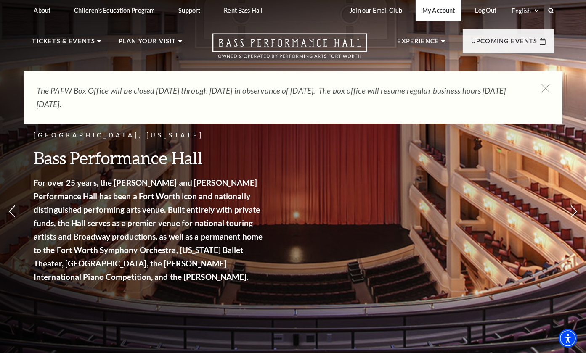
click at [437, 11] on link "My Account" at bounding box center [439, 10] width 46 height 21
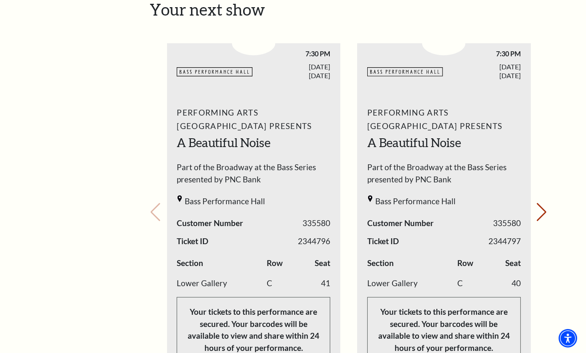
scroll to position [363, 0]
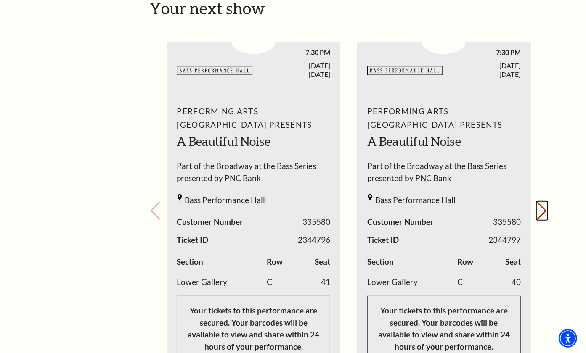
click at [541, 202] on button "Next slide." at bounding box center [541, 211] width 11 height 19
